Goal: Entertainment & Leisure: Consume media (video, audio)

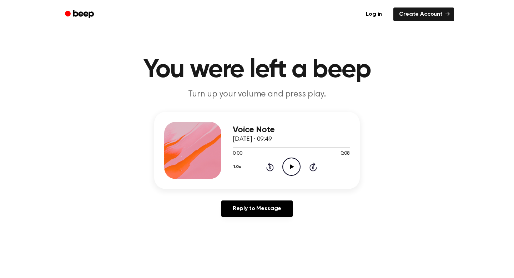
click at [294, 162] on icon "Play Audio" at bounding box center [291, 166] width 18 height 18
click at [294, 162] on icon "Pause Audio" at bounding box center [291, 166] width 18 height 18
click at [294, 162] on icon "Play Audio" at bounding box center [291, 166] width 18 height 18
click at [297, 168] on icon "Play Audio" at bounding box center [291, 166] width 18 height 18
click at [287, 166] on icon "Play Audio" at bounding box center [291, 166] width 18 height 18
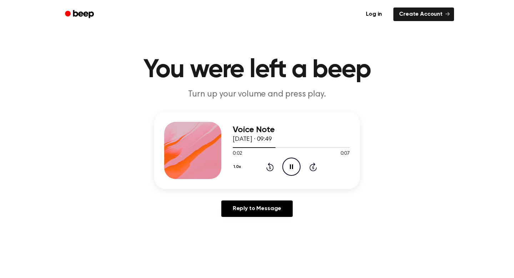
click at [287, 166] on icon "Pause Audio" at bounding box center [291, 166] width 18 height 18
click at [341, 90] on p "Turn up your volume and press play." at bounding box center [257, 94] width 274 height 12
click at [287, 169] on icon "Play Audio" at bounding box center [291, 166] width 18 height 18
click at [235, 148] on div at bounding box center [291, 147] width 117 height 6
click at [295, 170] on icon "Play Audio" at bounding box center [291, 166] width 18 height 18
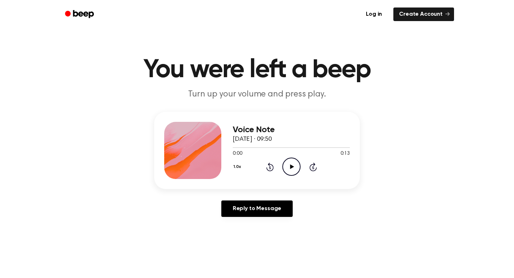
click at [292, 163] on icon "Play Audio" at bounding box center [291, 166] width 18 height 18
click at [288, 161] on icon "Play Audio" at bounding box center [291, 166] width 18 height 18
click at [292, 162] on icon "Play Audio" at bounding box center [291, 166] width 18 height 18
click at [295, 168] on icon "Play Audio" at bounding box center [291, 166] width 18 height 18
click at [293, 160] on icon "Play Audio" at bounding box center [291, 166] width 18 height 18
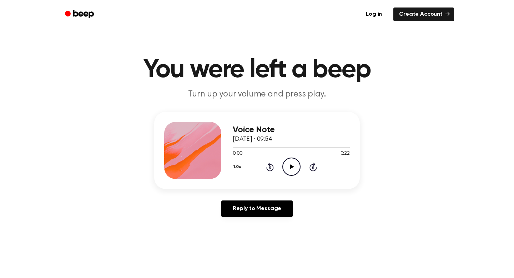
click at [294, 166] on icon "Play Audio" at bounding box center [291, 166] width 18 height 18
click at [299, 163] on circle at bounding box center [291, 166] width 17 height 17
click at [294, 167] on icon "Play Audio" at bounding box center [291, 166] width 18 height 18
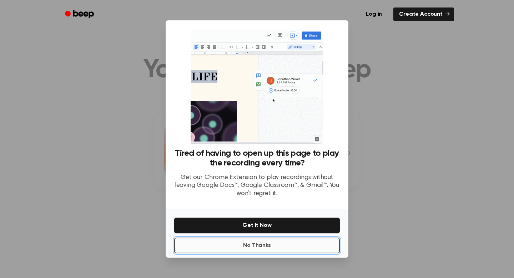
click at [284, 251] on button "No Thanks" at bounding box center [257, 245] width 166 height 16
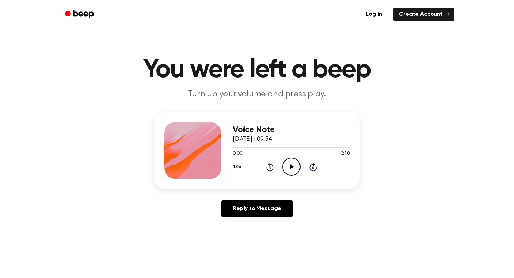
click at [287, 157] on icon "Play Audio" at bounding box center [291, 166] width 18 height 18
click at [294, 173] on icon "Play Audio" at bounding box center [291, 166] width 18 height 18
